Goal: Find specific fact: Find specific page/section

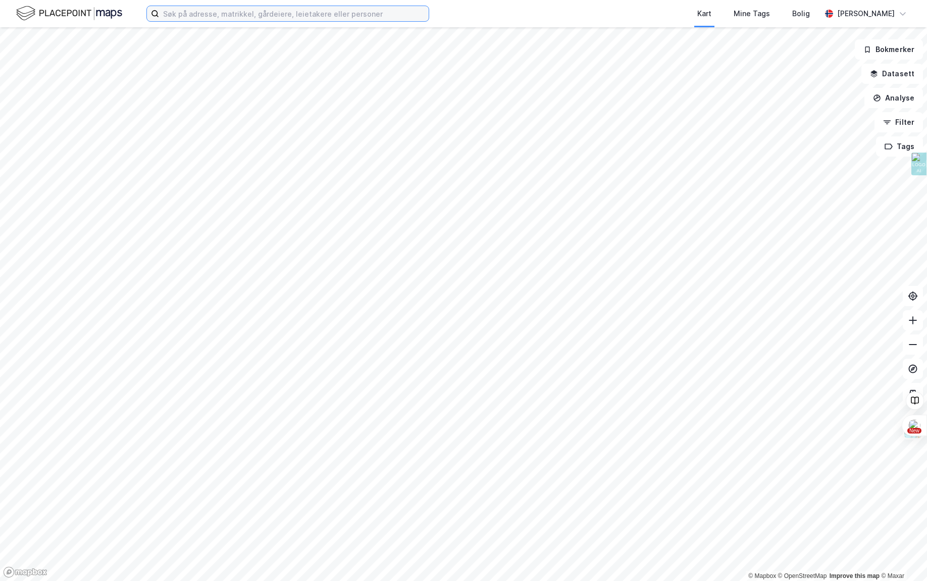
click at [221, 17] on input at bounding box center [294, 13] width 270 height 15
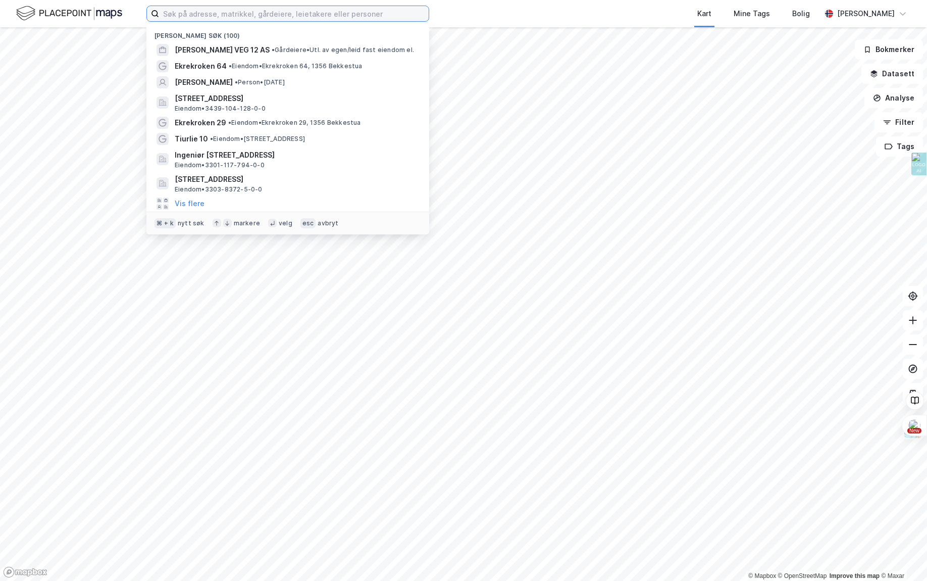
paste input "[PERSON_NAME]"
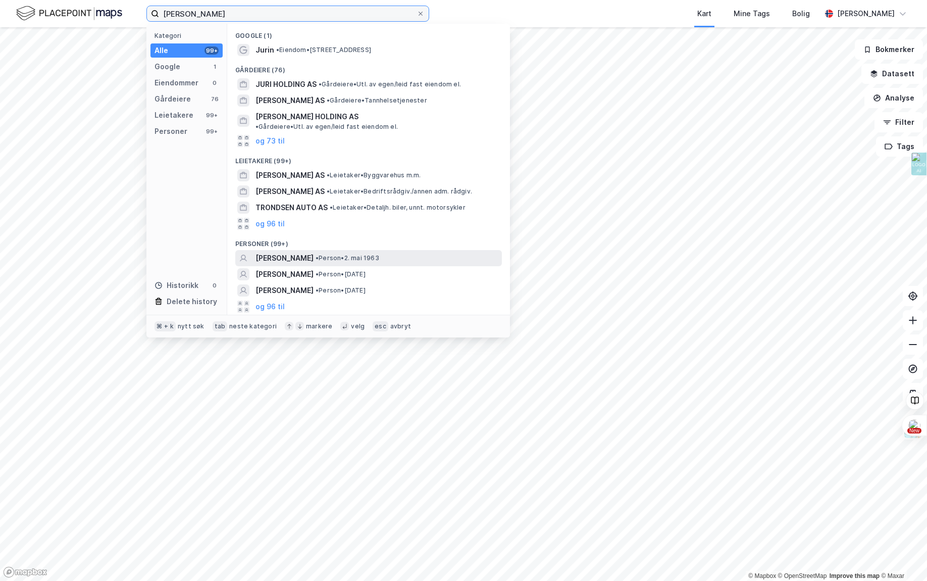
type input "[PERSON_NAME]"
click at [353, 254] on span "• Person • [DATE]" at bounding box center [348, 258] width 64 height 8
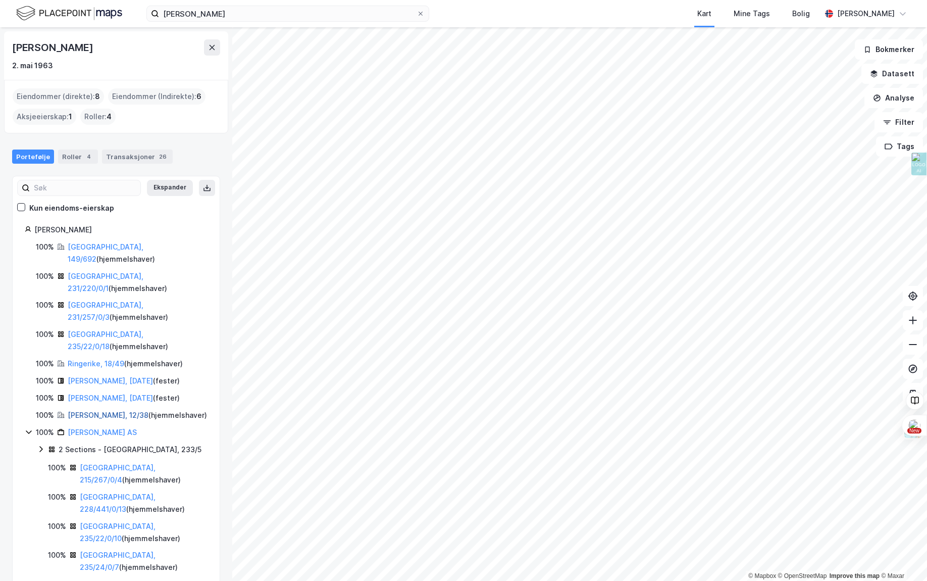
click at [94, 411] on link "[PERSON_NAME], 12/38" at bounding box center [108, 415] width 81 height 9
